Goal: Information Seeking & Learning: Learn about a topic

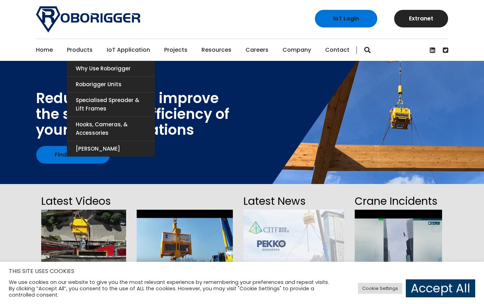
click at [76, 44] on link "Products" at bounding box center [80, 50] width 26 height 22
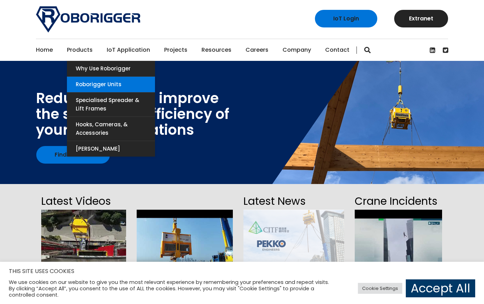
click at [98, 87] on link "Roborigger Units" at bounding box center [111, 85] width 88 height 16
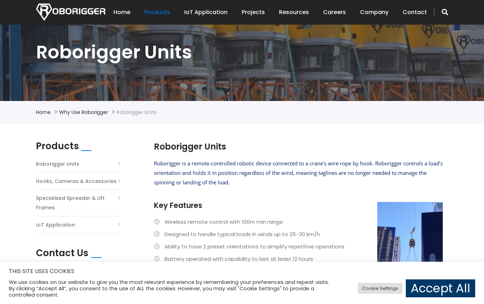
scroll to position [89, 0]
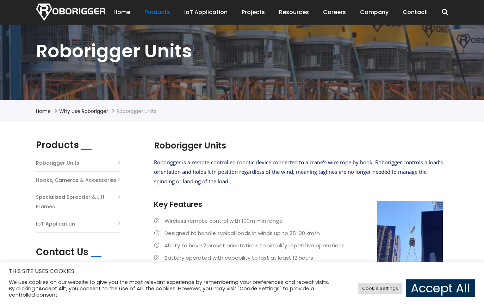
click at [428, 294] on link "Accept All" at bounding box center [440, 289] width 69 height 18
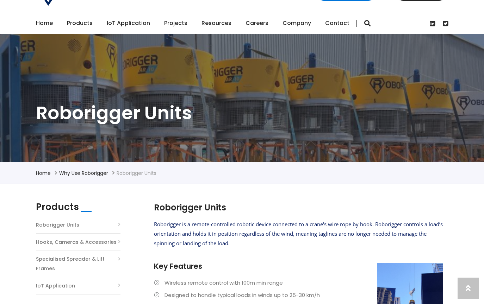
scroll to position [0, 0]
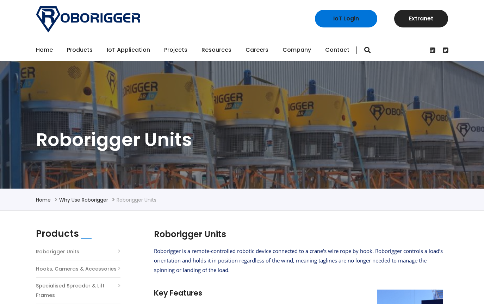
click at [127, 52] on link "IoT Application" at bounding box center [128, 50] width 43 height 22
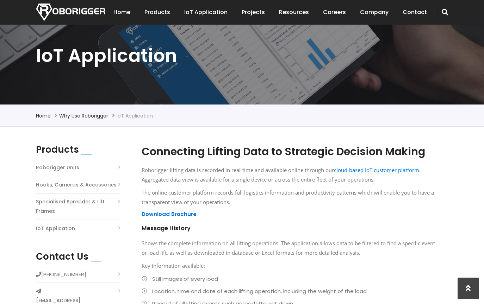
scroll to position [46, 0]
